Goal: Task Accomplishment & Management: Use online tool/utility

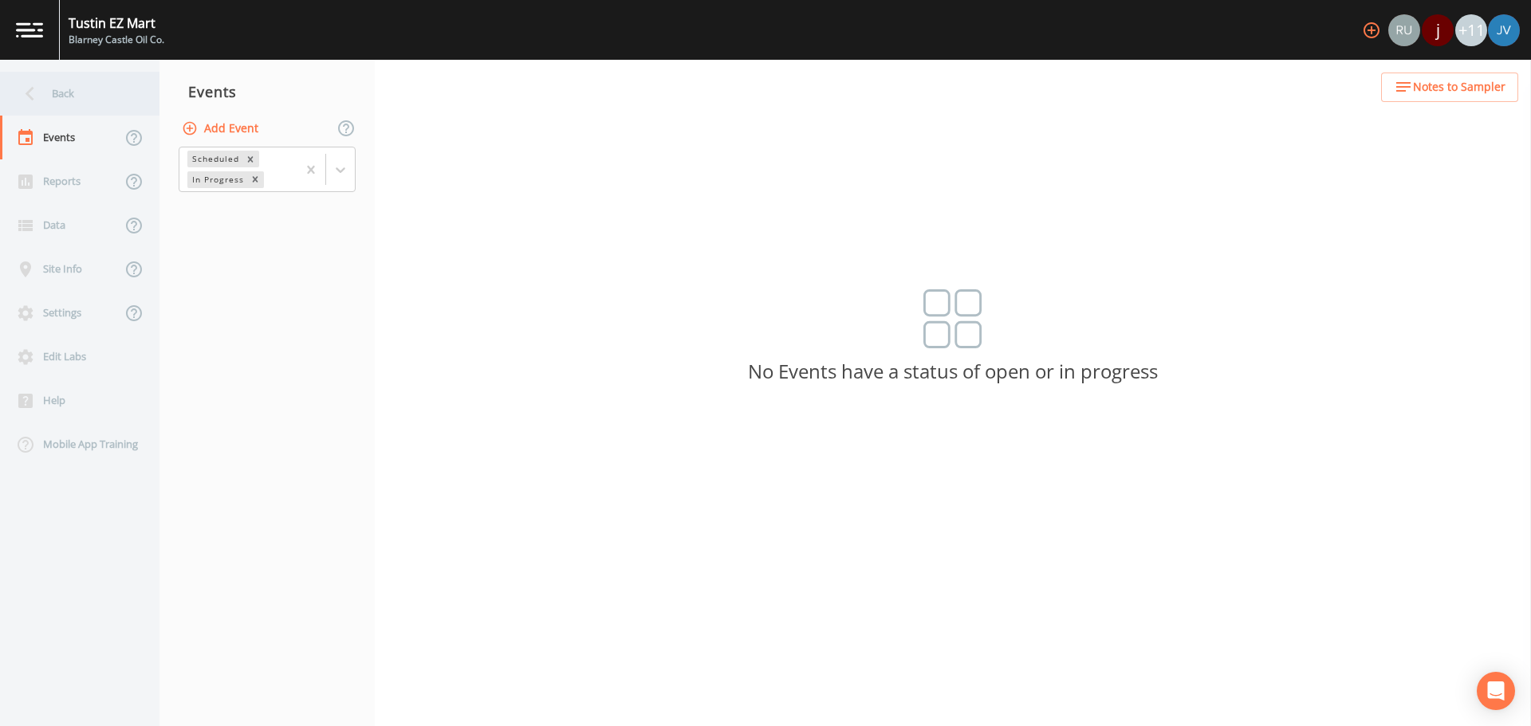
click at [72, 79] on div "Back" at bounding box center [72, 94] width 144 height 44
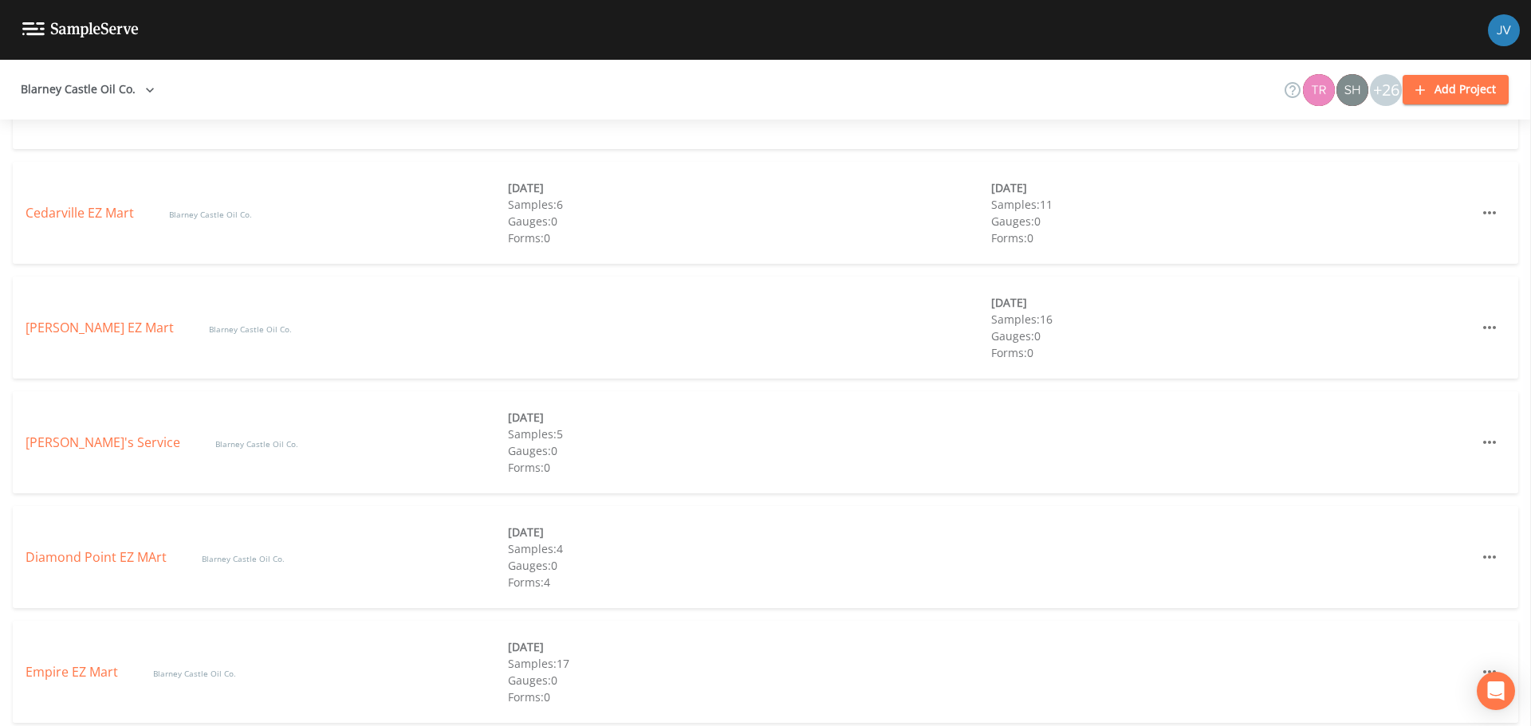
scroll to position [837, 0]
click at [94, 336] on div "[PERSON_NAME] EZ Mart Blarney Castle Oil Co. [DATE] Samples: 16 Gauges: 0 Forms…" at bounding box center [765, 326] width 1505 height 102
click at [107, 328] on link "[PERSON_NAME] EZ Mart" at bounding box center [101, 326] width 151 height 18
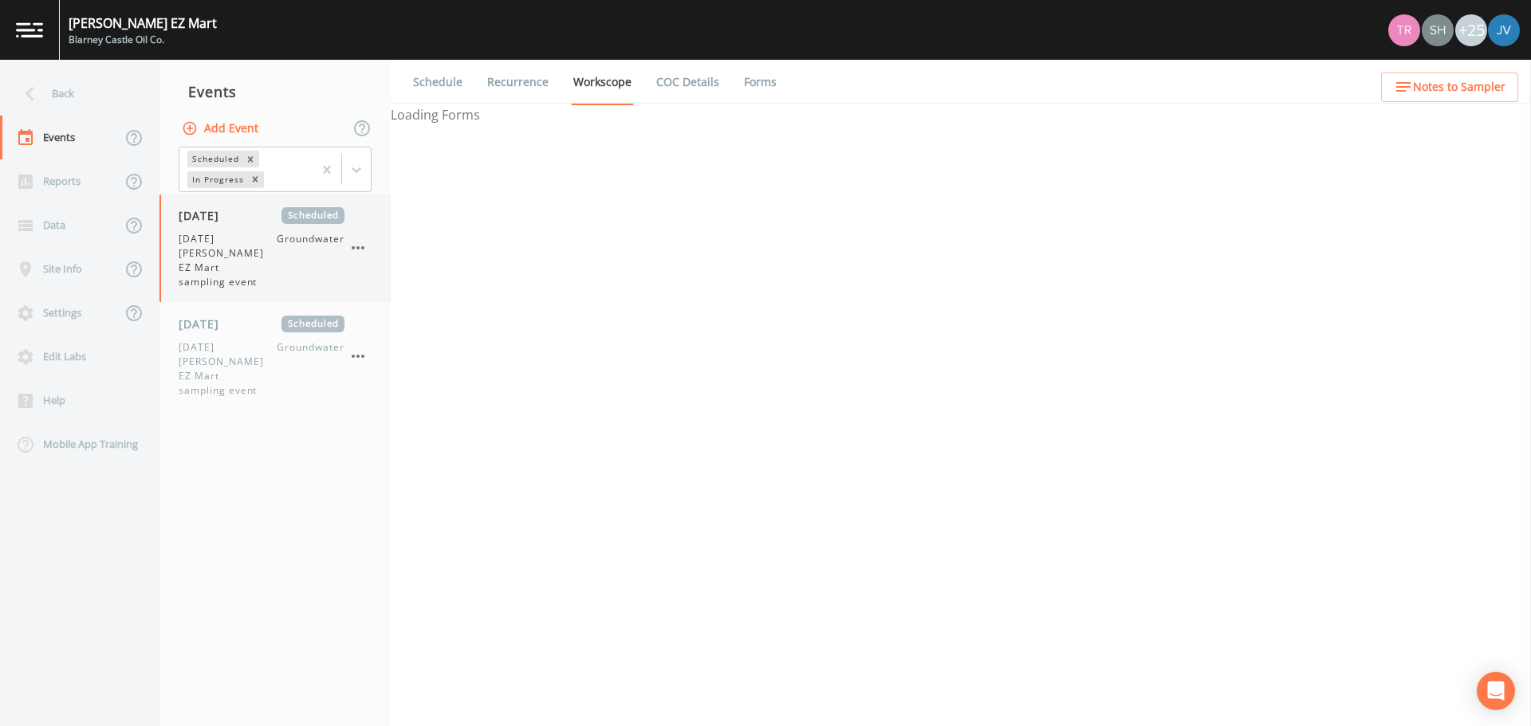
select select "0b1af911-289b-4d7b-9fdf-156f6d27a2cf"
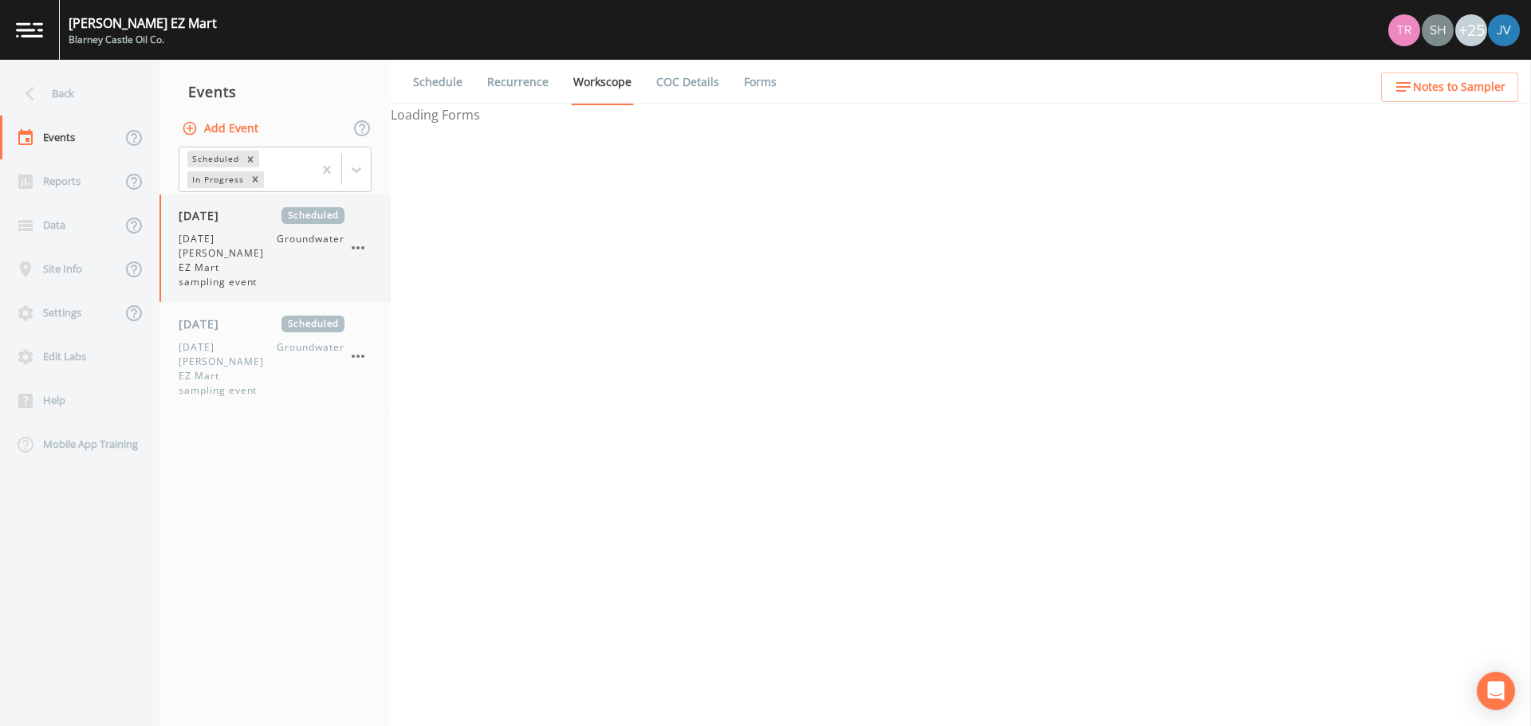
select select "0b1af911-289b-4d7b-9fdf-156f6d27a2cf"
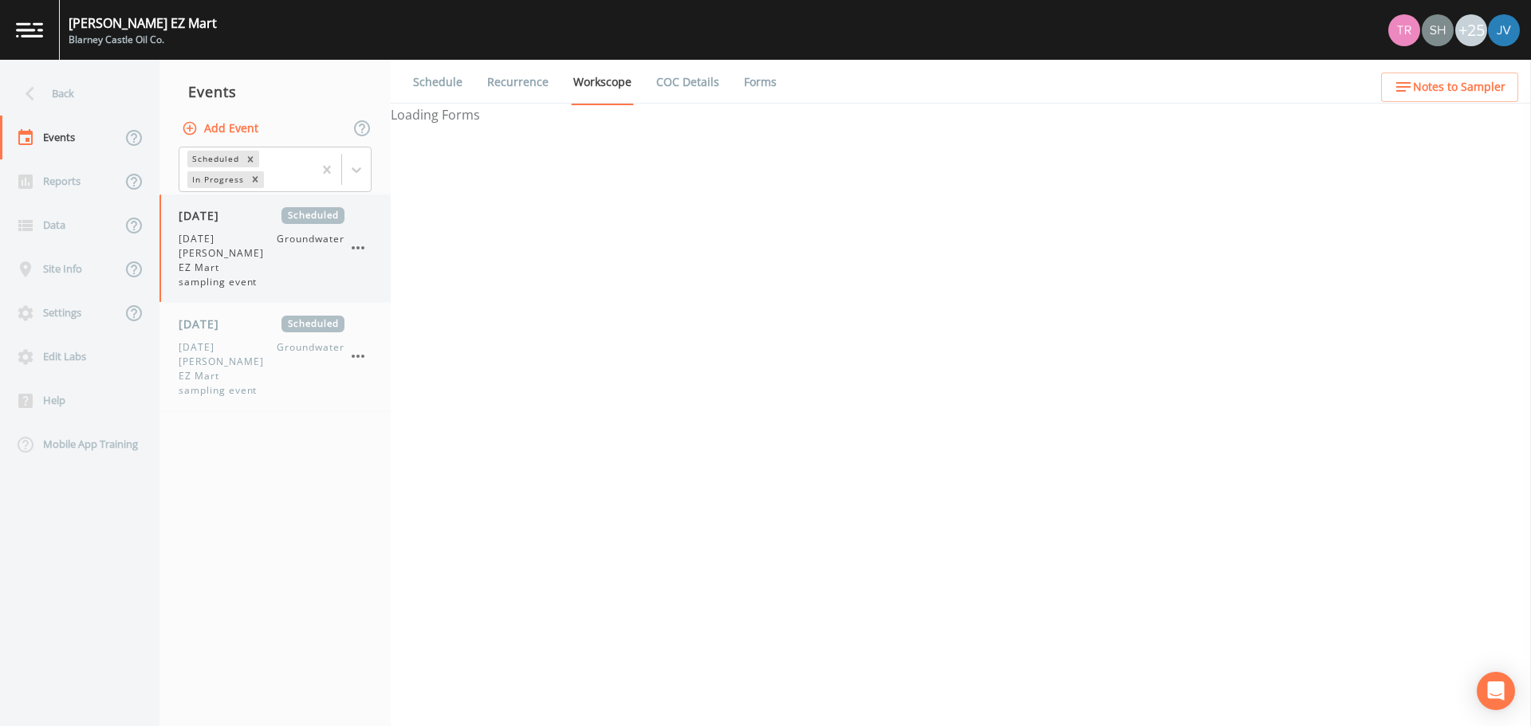
select select "0b1af911-289b-4d7b-9fdf-156f6d27a2cf"
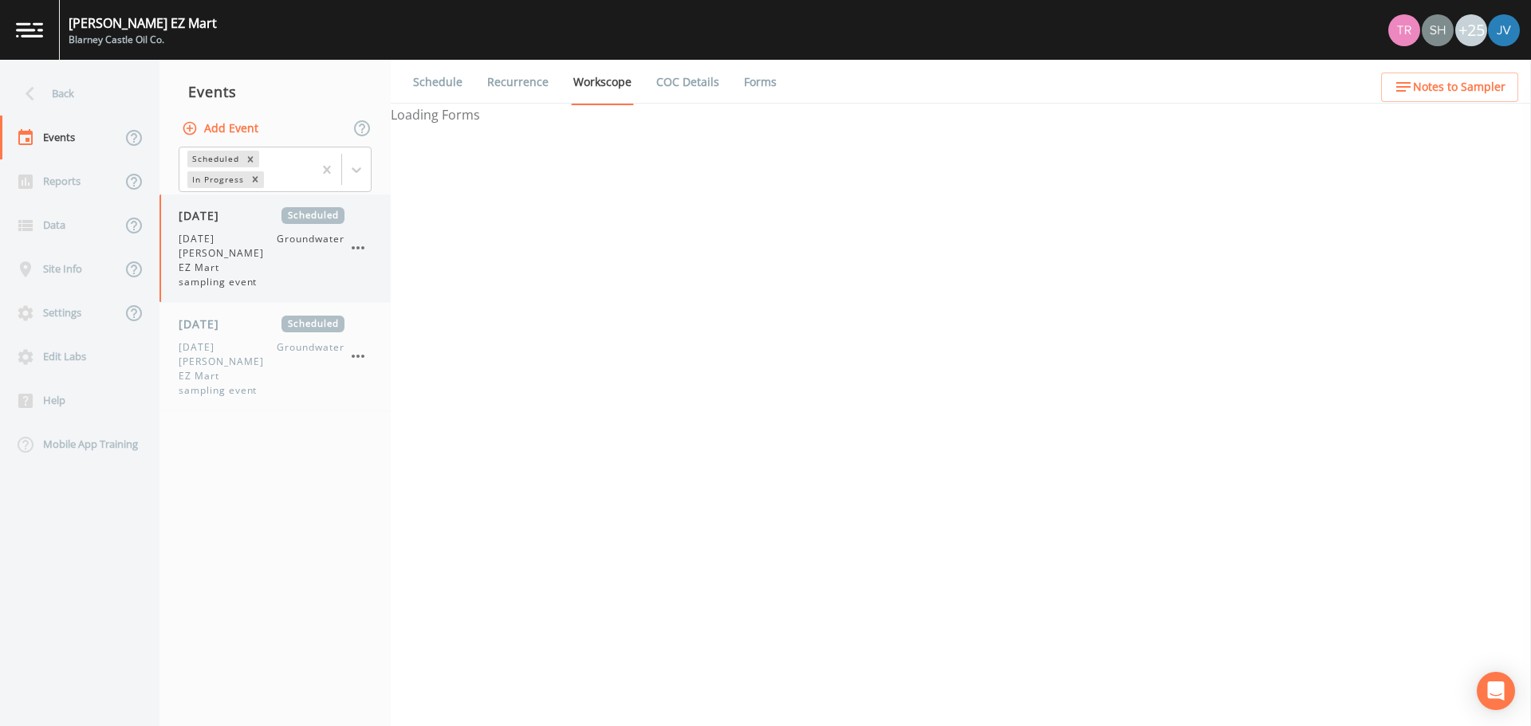
select select "0b1af911-289b-4d7b-9fdf-156f6d27a2cf"
